Goal: Transaction & Acquisition: Purchase product/service

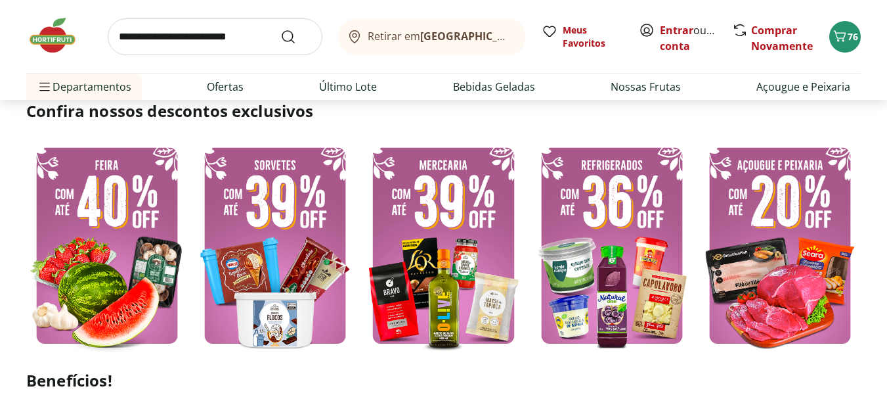
scroll to position [328, 0]
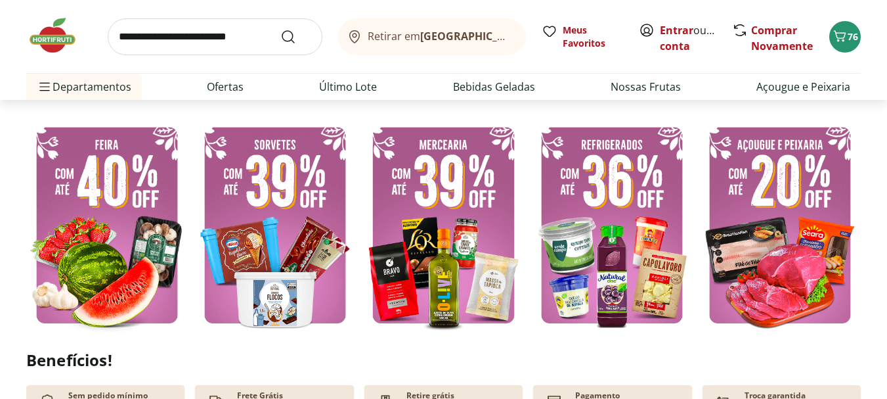
click at [93, 196] on img at bounding box center [107, 225] width 162 height 216
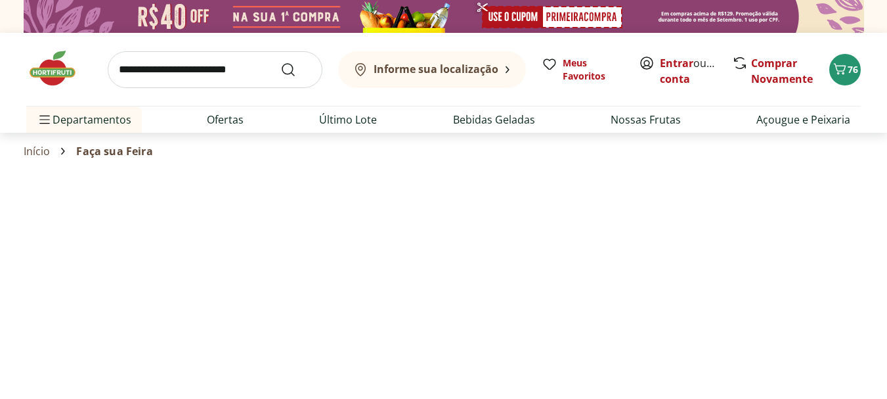
select select "**********"
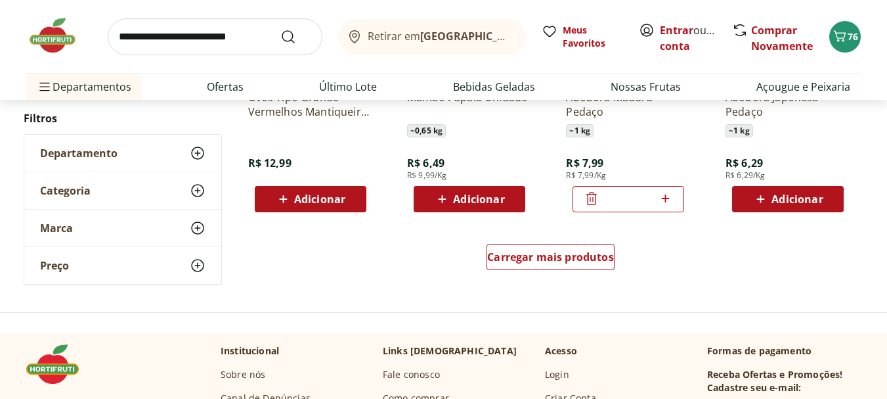
scroll to position [920, 0]
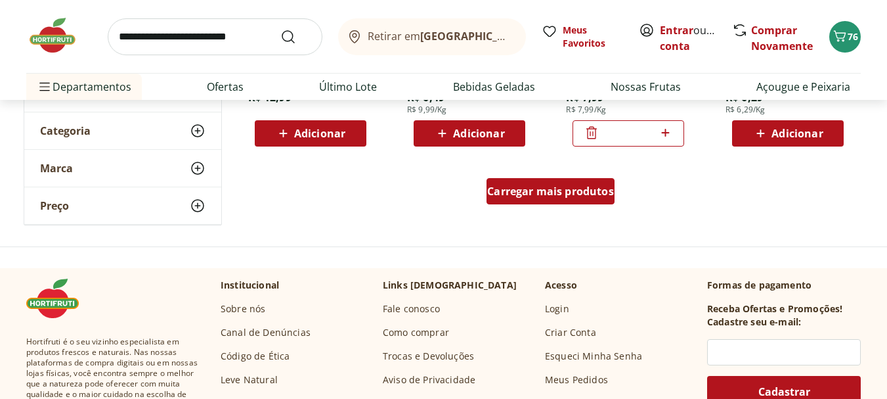
click at [566, 199] on div "Carregar mais produtos" at bounding box center [551, 191] width 128 height 26
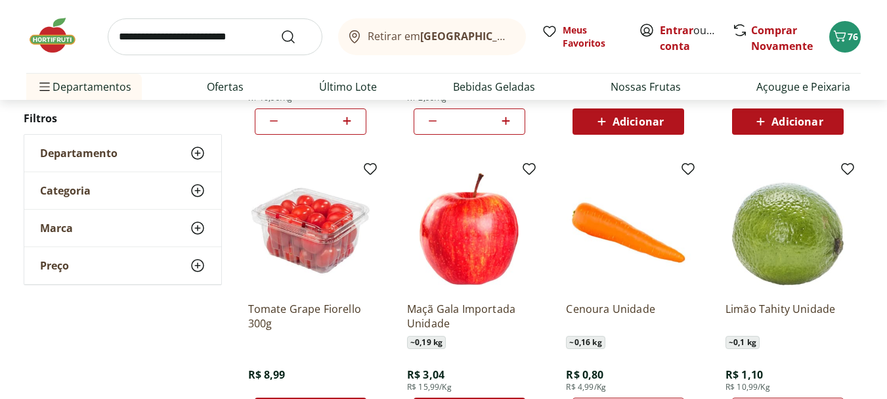
scroll to position [1642, 0]
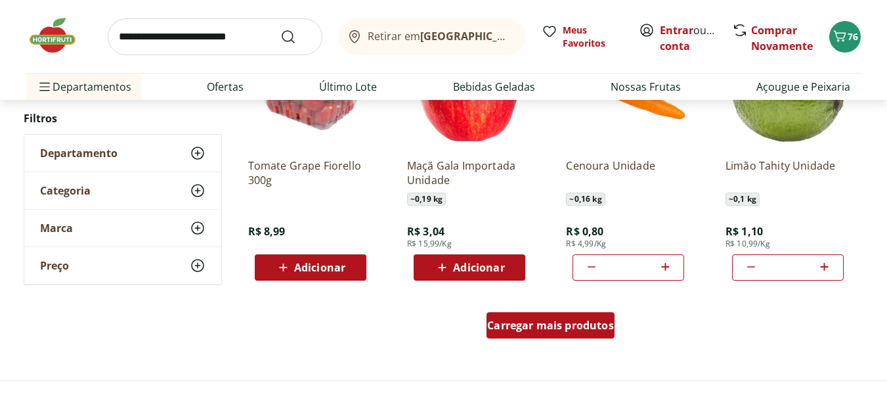
click at [553, 320] on span "Carregar mais produtos" at bounding box center [550, 325] width 127 height 11
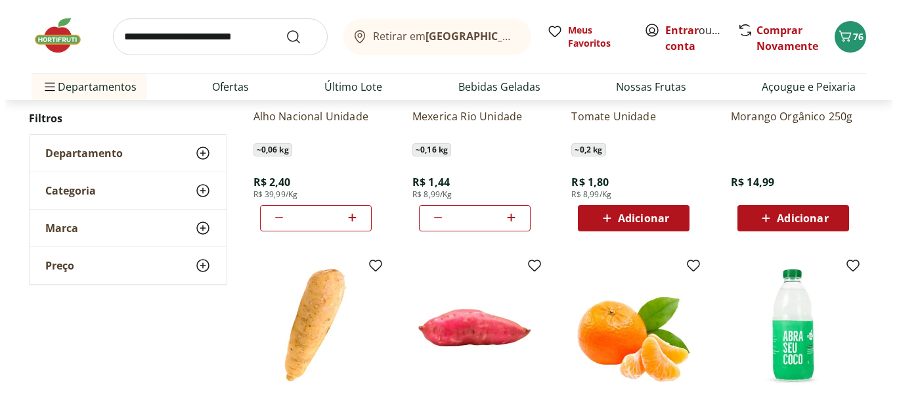
scroll to position [1971, 0]
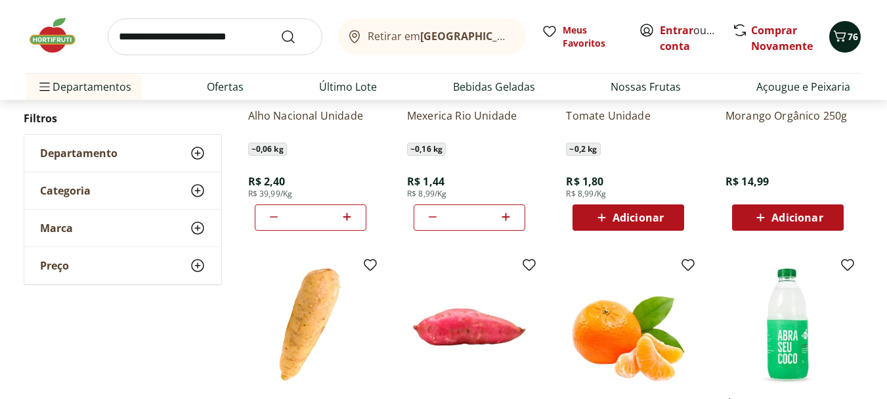
click at [842, 39] on icon "Carrinho" at bounding box center [840, 36] width 16 height 16
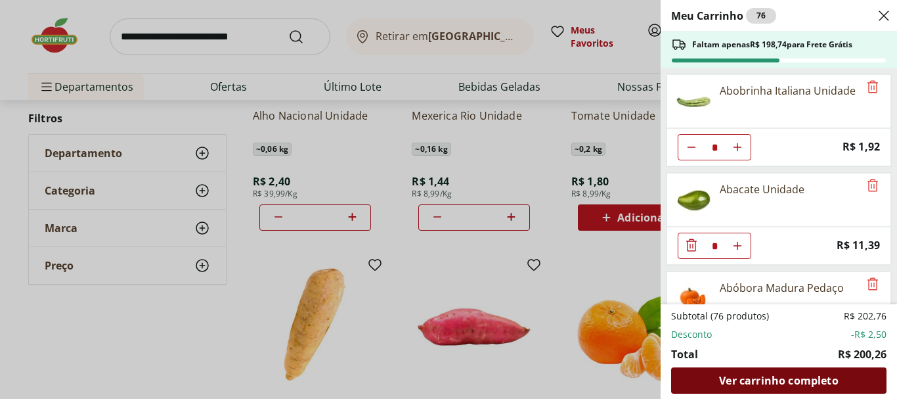
click at [813, 371] on div "Ver carrinho completo" at bounding box center [778, 380] width 215 height 26
